Goal: Information Seeking & Learning: Check status

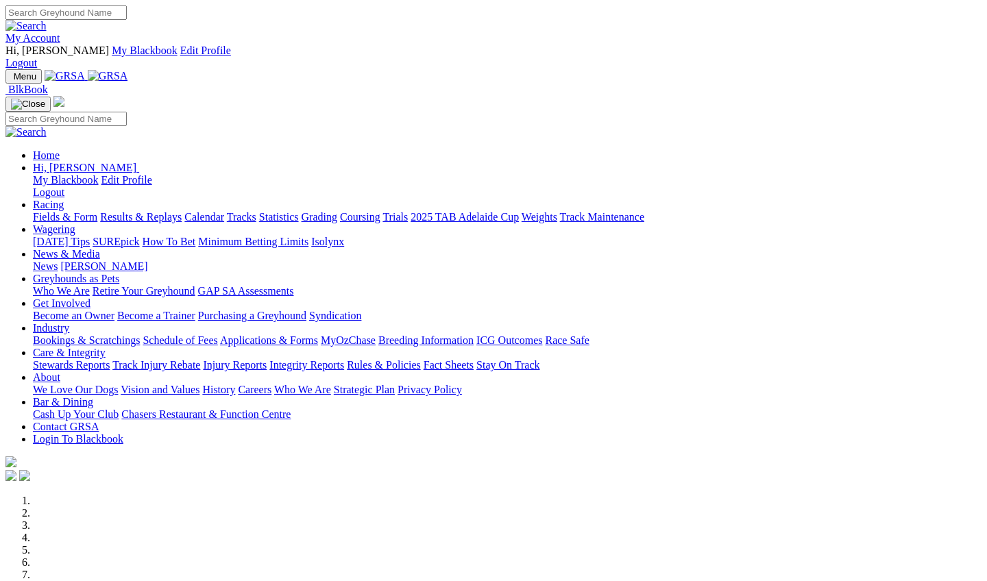
click at [64, 199] on link "Racing" at bounding box center [48, 205] width 31 height 12
click at [182, 211] on link "Results & Replays" at bounding box center [141, 217] width 82 height 12
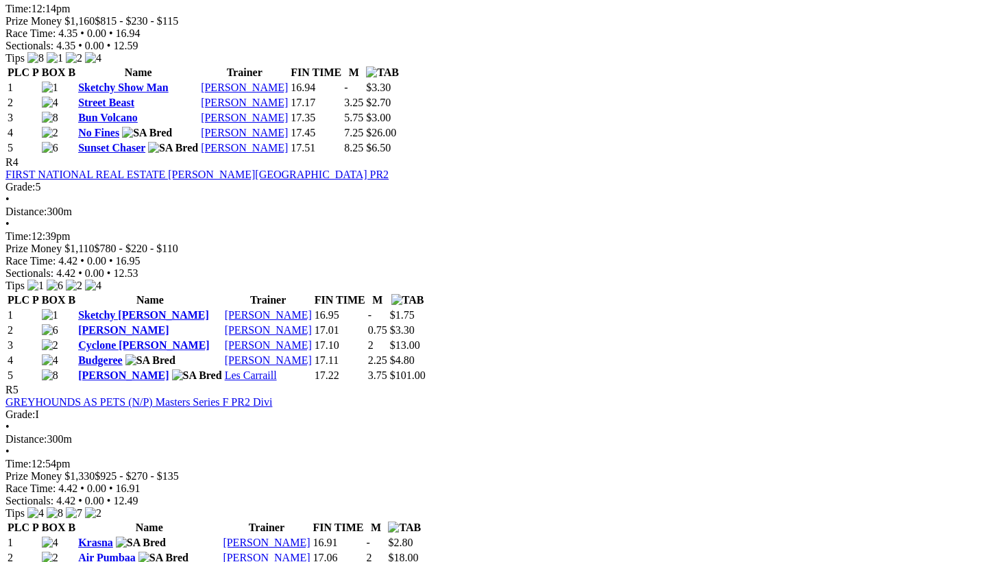
scroll to position [1165, 1]
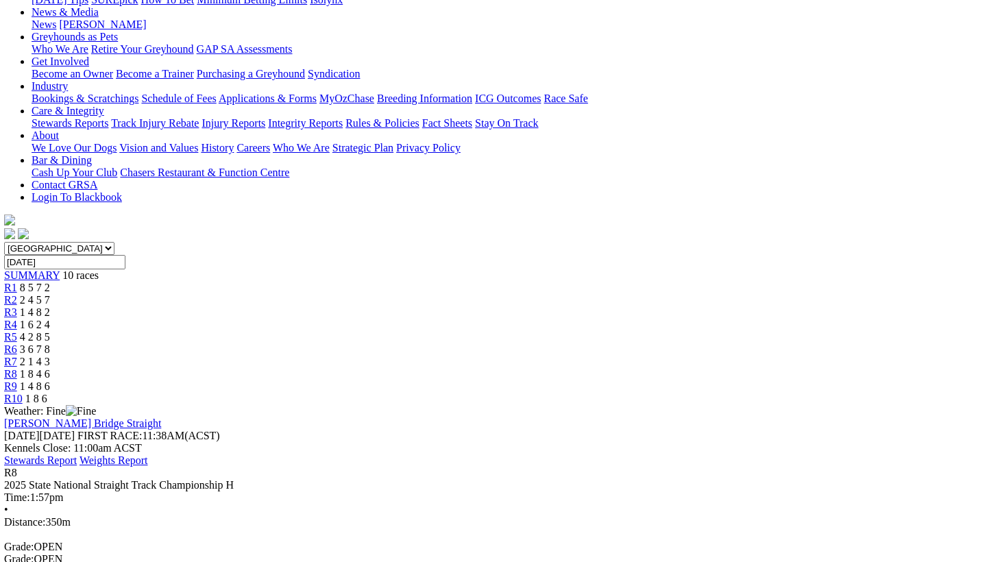
scroll to position [265, 1]
